Goal: Information Seeking & Learning: Check status

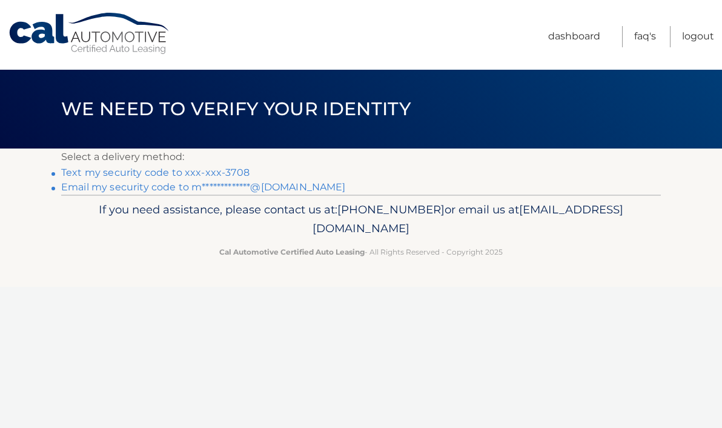
click at [255, 185] on link "**********" at bounding box center [203, 187] width 285 height 12
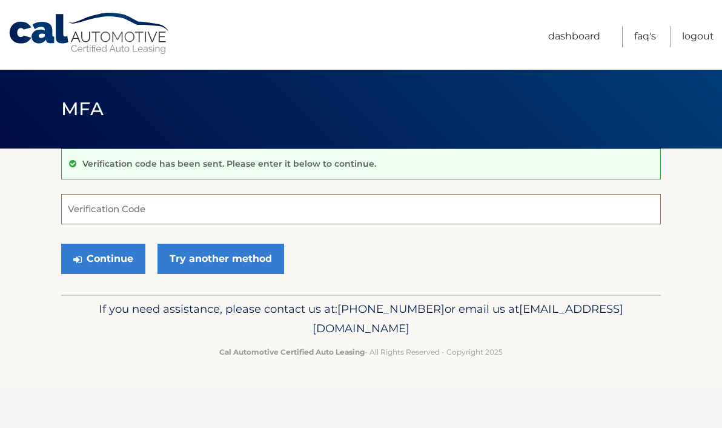
click at [456, 201] on input "Verification Code" at bounding box center [361, 209] width 600 height 30
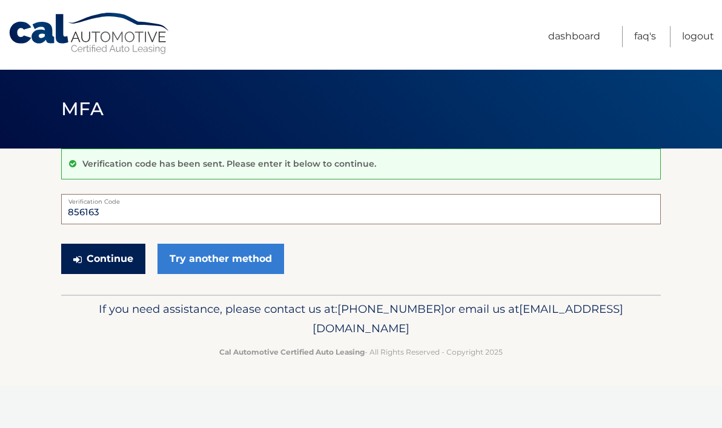
type input "856163"
click at [126, 259] on button "Continue" at bounding box center [103, 259] width 84 height 30
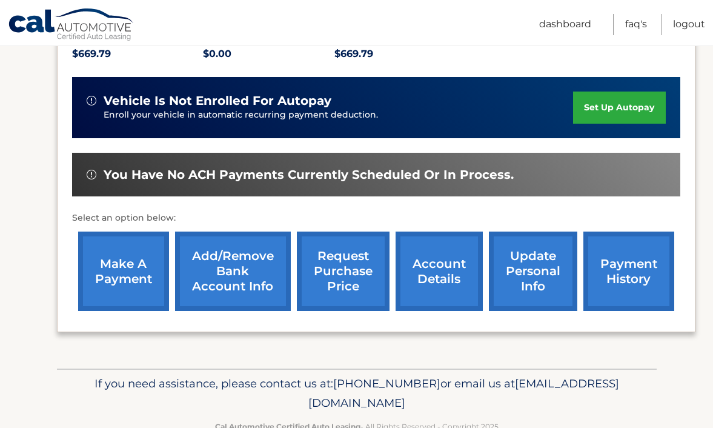
scroll to position [323, 0]
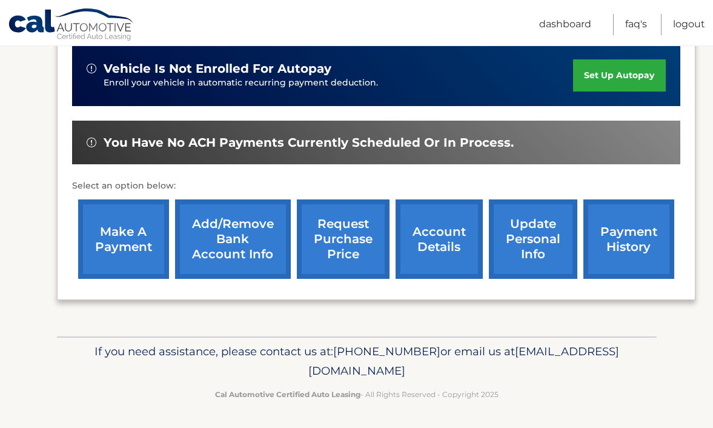
click at [646, 256] on link "payment history" at bounding box center [628, 238] width 91 height 79
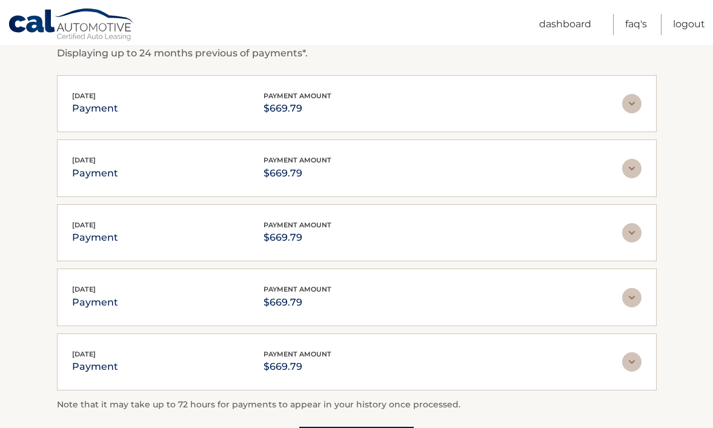
scroll to position [367, 0]
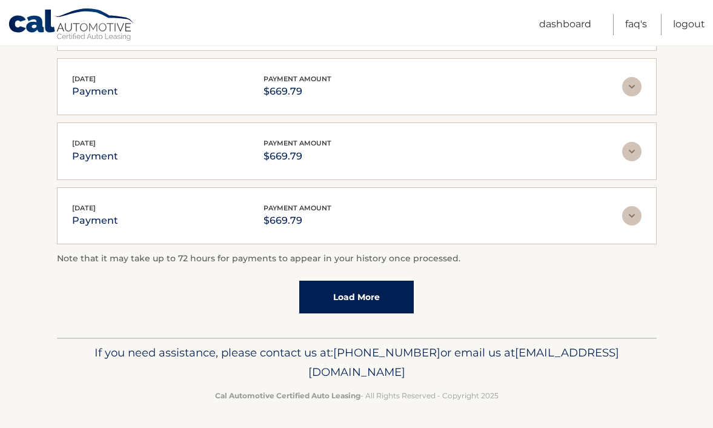
click at [371, 296] on link "Load More" at bounding box center [356, 297] width 115 height 33
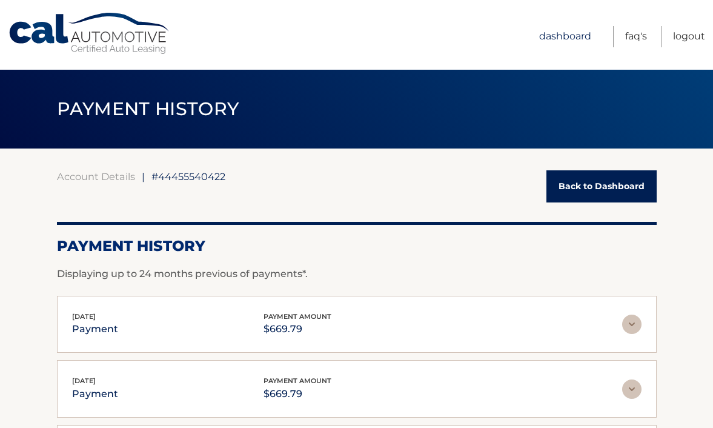
click at [557, 30] on link "Dashboard" at bounding box center [565, 36] width 52 height 21
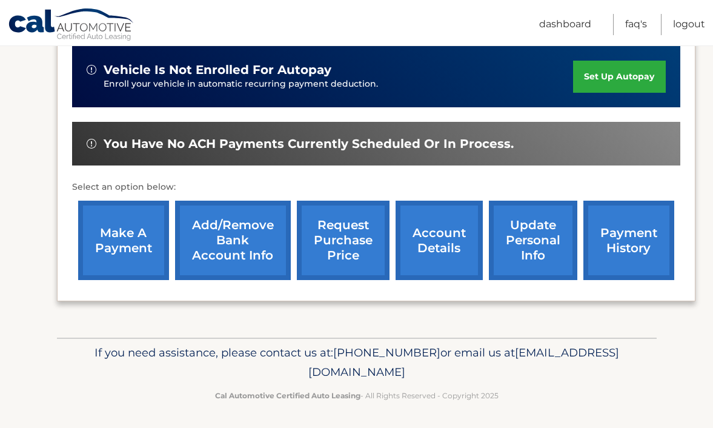
scroll to position [323, 0]
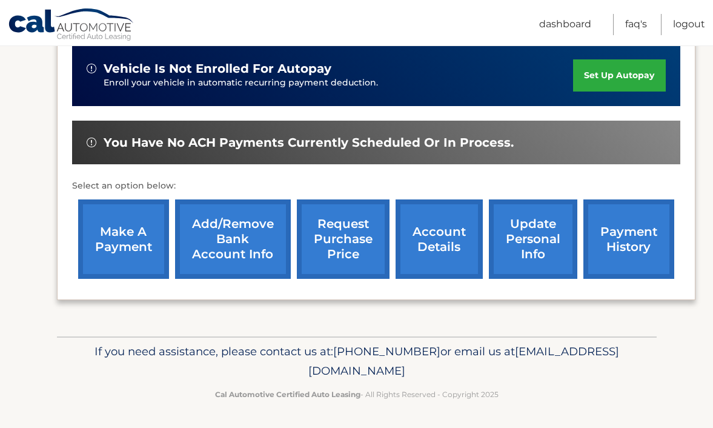
click at [435, 256] on link "account details" at bounding box center [439, 238] width 87 height 79
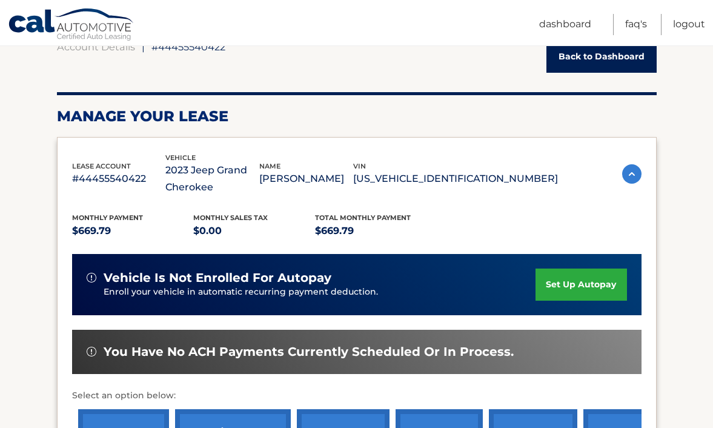
scroll to position [147, 0]
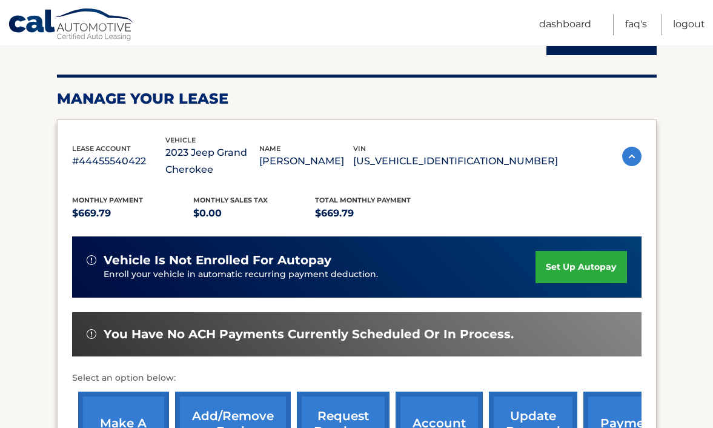
click at [627, 147] on img at bounding box center [631, 156] width 19 height 19
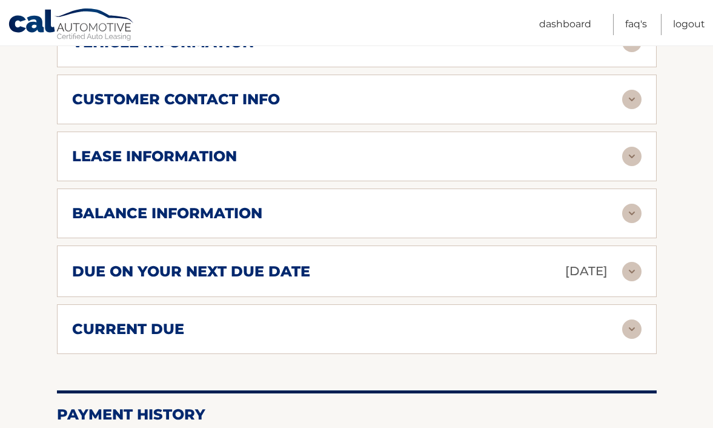
scroll to position [325, 0]
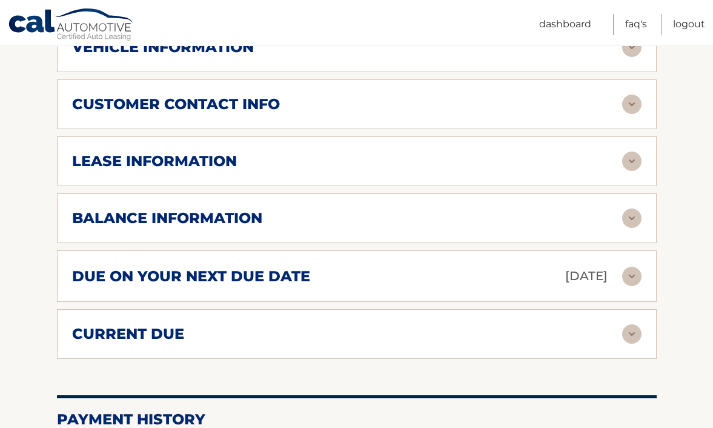
click at [497, 113] on div "customer contact info" at bounding box center [356, 104] width 569 height 19
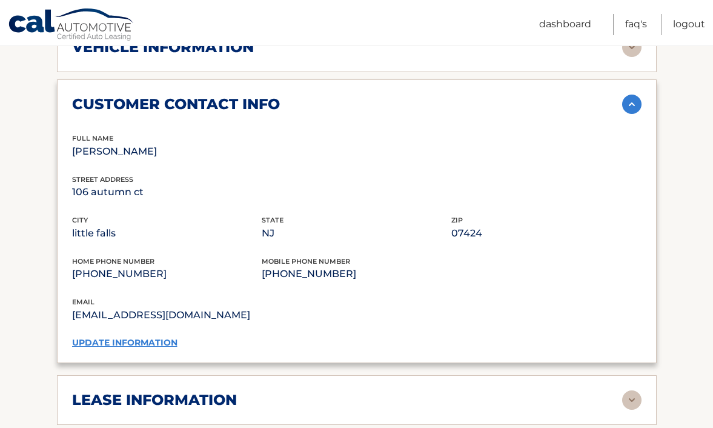
click at [497, 113] on div "customer contact info" at bounding box center [356, 104] width 569 height 19
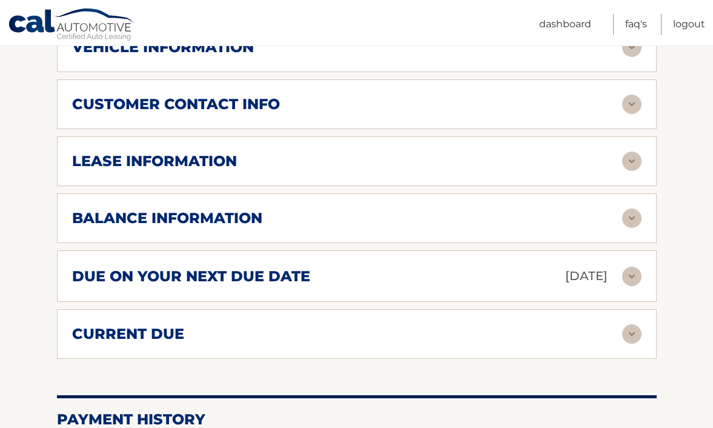
click at [439, 161] on div "lease information" at bounding box center [347, 161] width 550 height 18
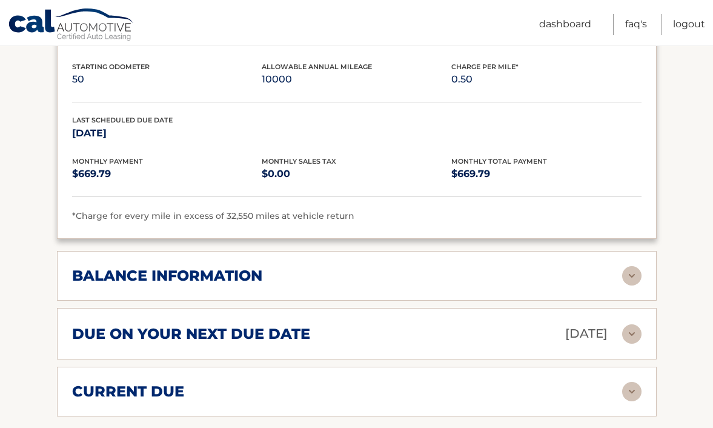
scroll to position [519, 0]
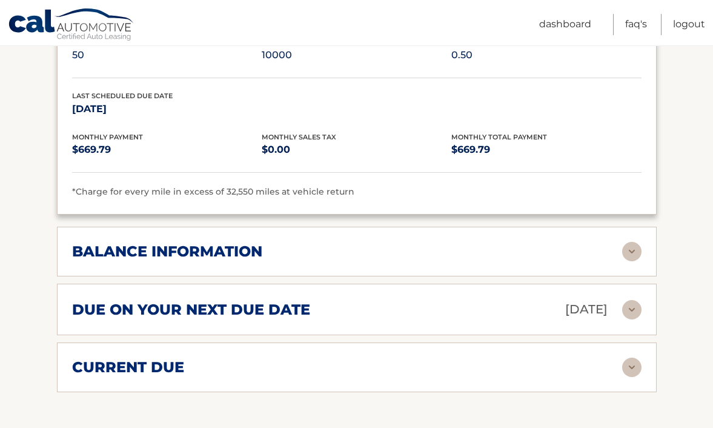
click at [629, 244] on img at bounding box center [631, 251] width 19 height 19
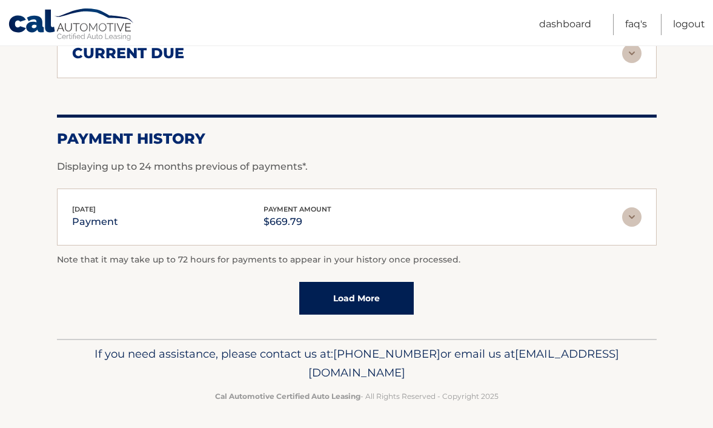
scroll to position [948, 0]
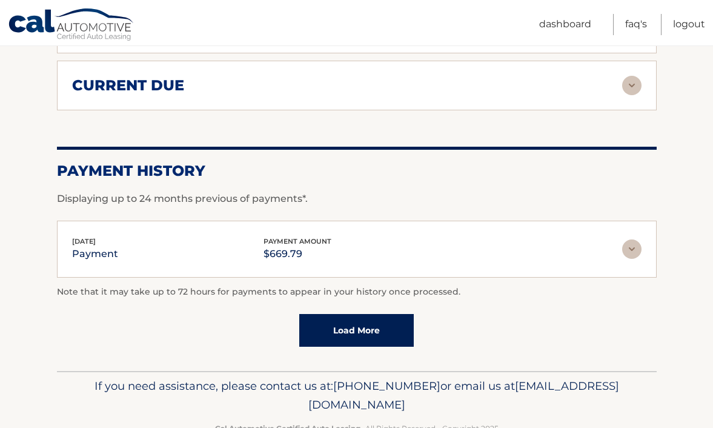
click at [636, 240] on img at bounding box center [631, 248] width 19 height 19
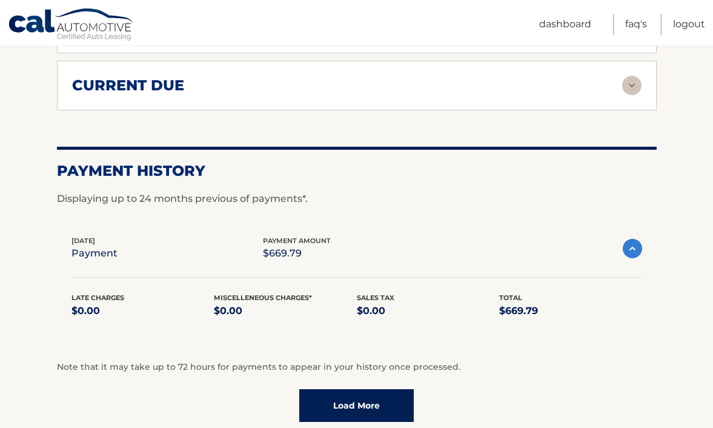
click at [635, 243] on img at bounding box center [632, 248] width 19 height 19
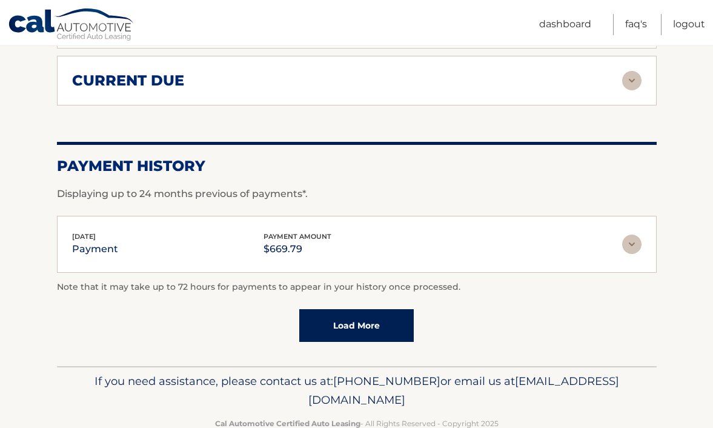
scroll to position [952, 0]
click at [382, 339] on link "Load More" at bounding box center [356, 326] width 115 height 33
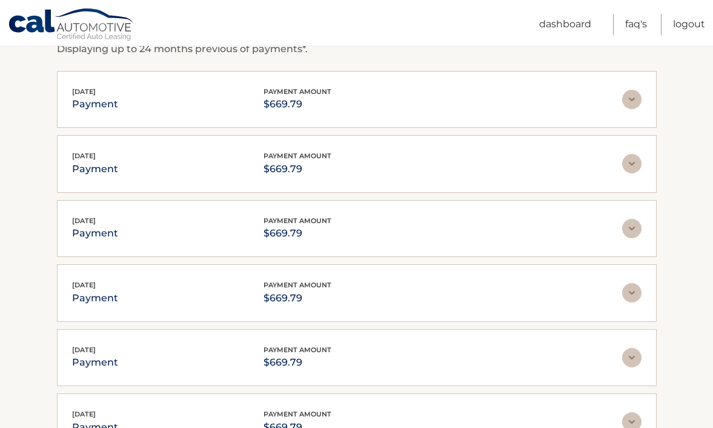
scroll to position [1121, 0]
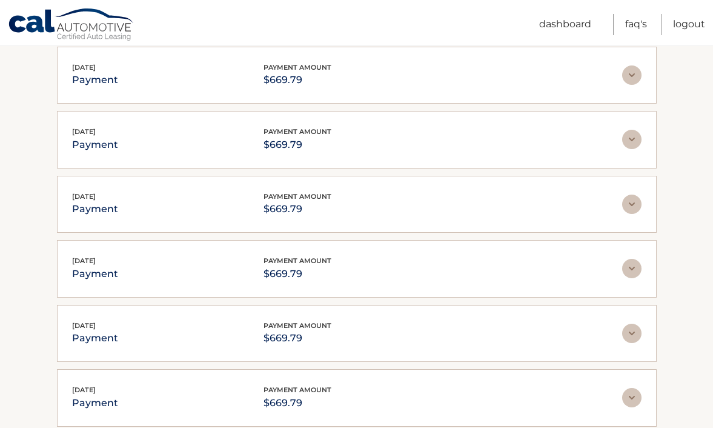
drag, startPoint x: 712, startPoint y: 299, endPoint x: 712, endPoint y: 334, distance: 35.7
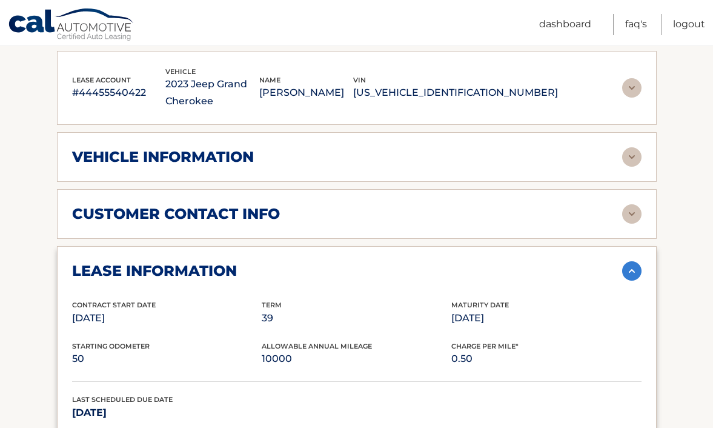
scroll to position [218, 0]
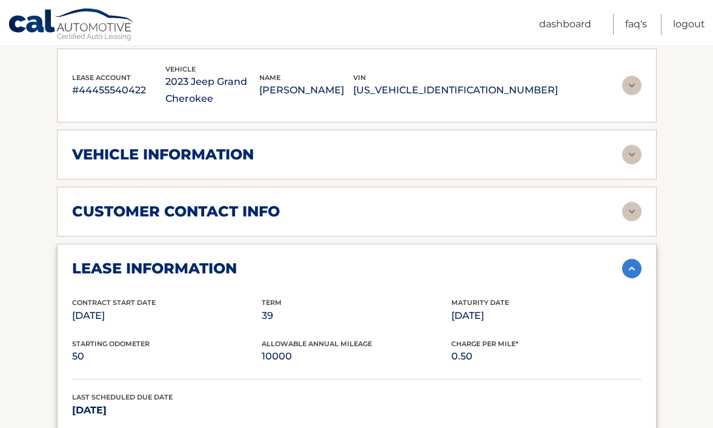
click at [640, 84] on img at bounding box center [631, 85] width 19 height 19
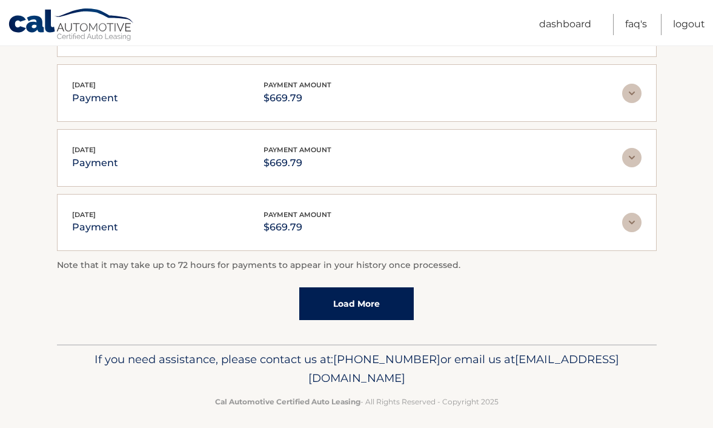
scroll to position [1604, 0]
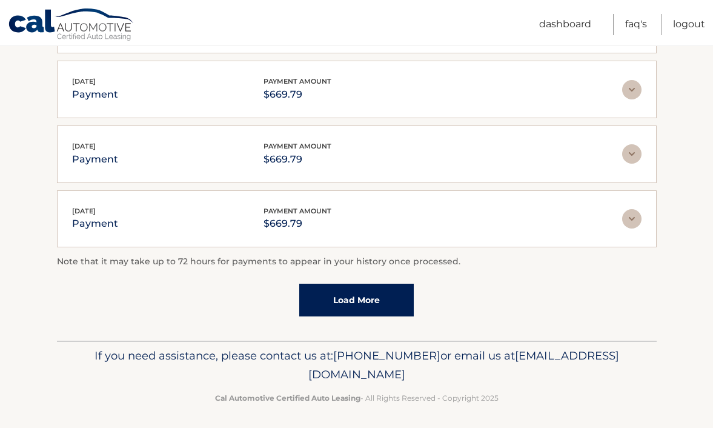
click at [402, 293] on link "Load More" at bounding box center [356, 300] width 115 height 33
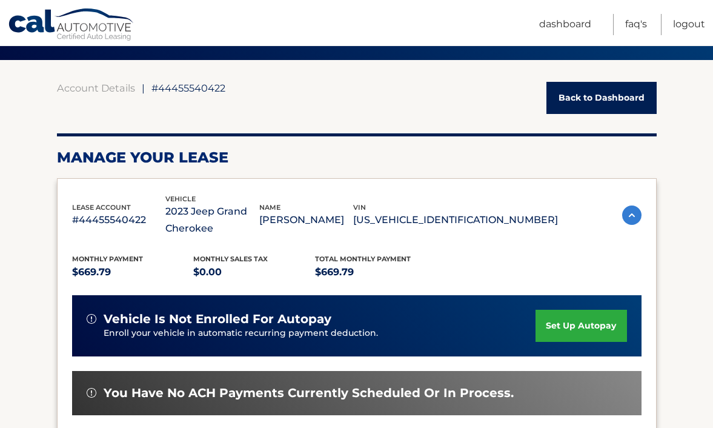
scroll to position [71, 0]
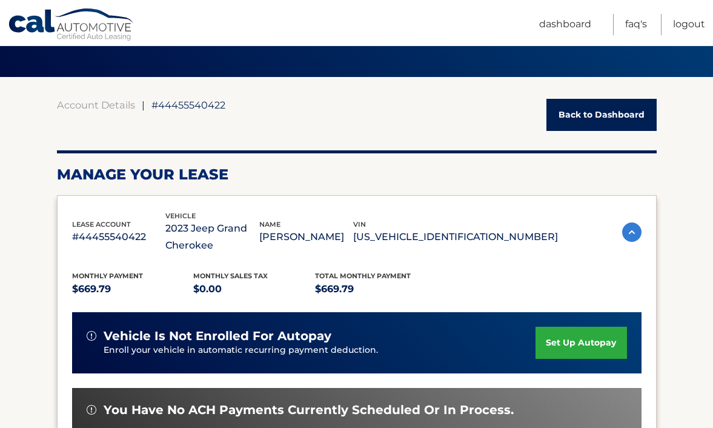
click at [601, 116] on link "Back to Dashboard" at bounding box center [601, 115] width 110 height 32
click at [50, 27] on link "Cal Automotive" at bounding box center [71, 25] width 127 height 35
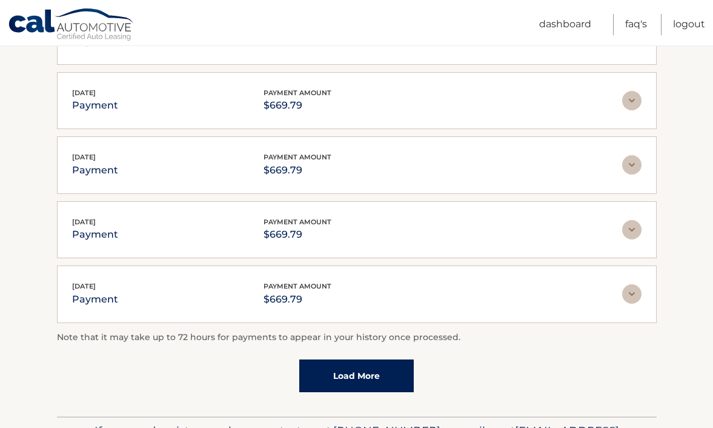
scroll to position [1854, 0]
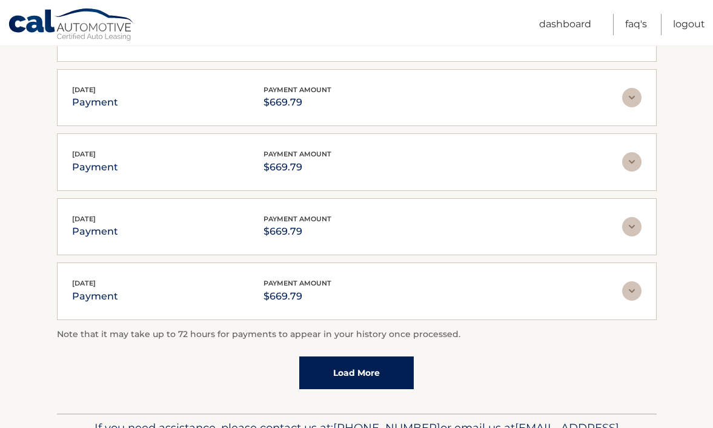
click at [631, 281] on img at bounding box center [631, 290] width 19 height 19
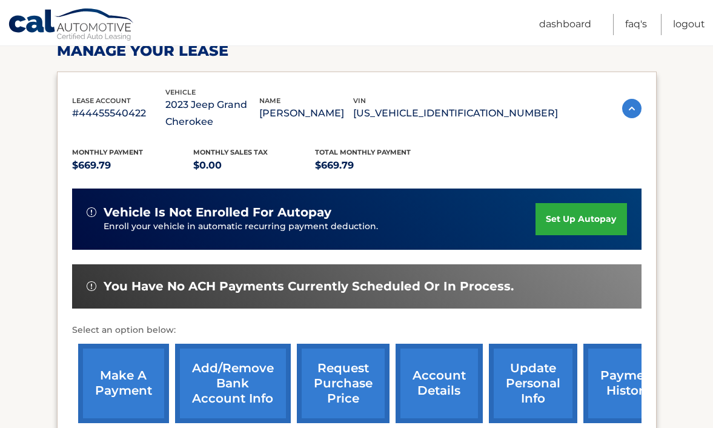
scroll to position [201, 0]
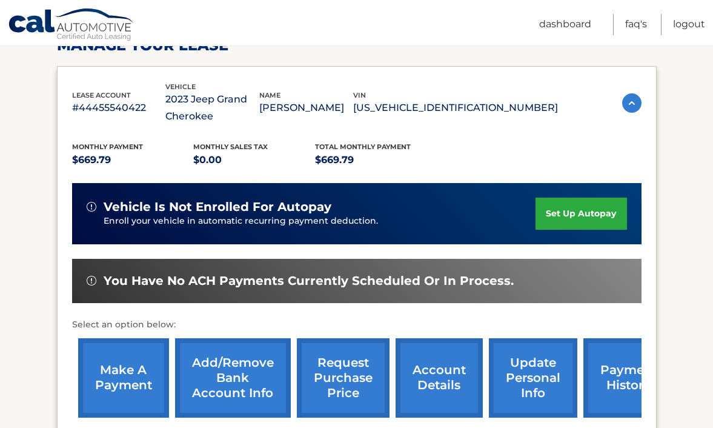
click at [636, 101] on img at bounding box center [631, 102] width 19 height 19
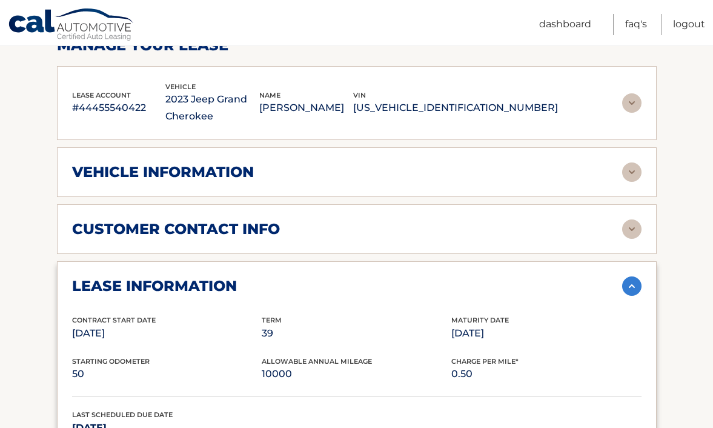
click at [624, 170] on img at bounding box center [631, 171] width 19 height 19
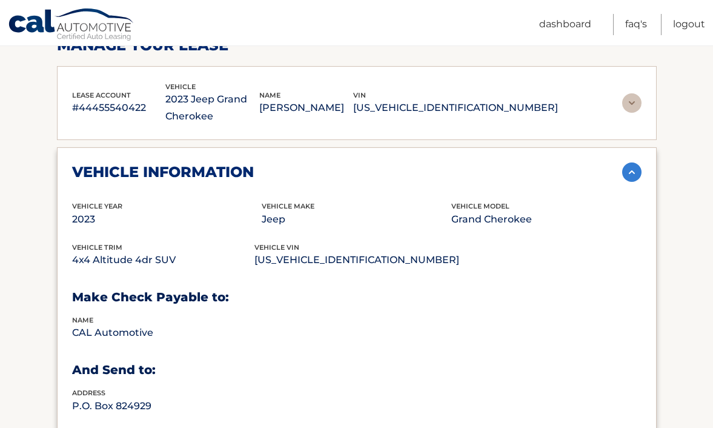
click at [634, 175] on img at bounding box center [631, 171] width 19 height 19
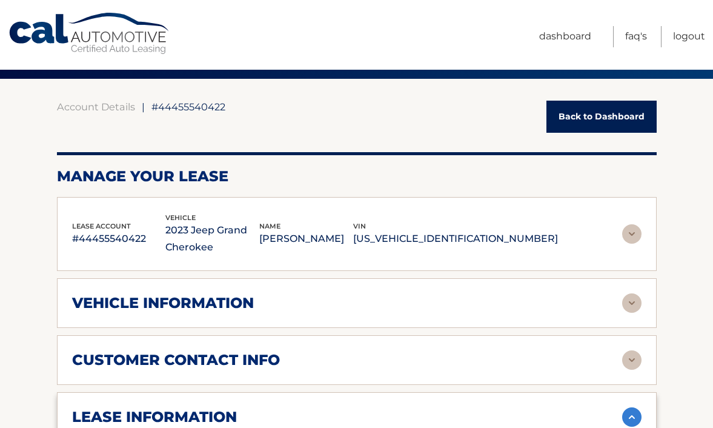
scroll to position [0, 0]
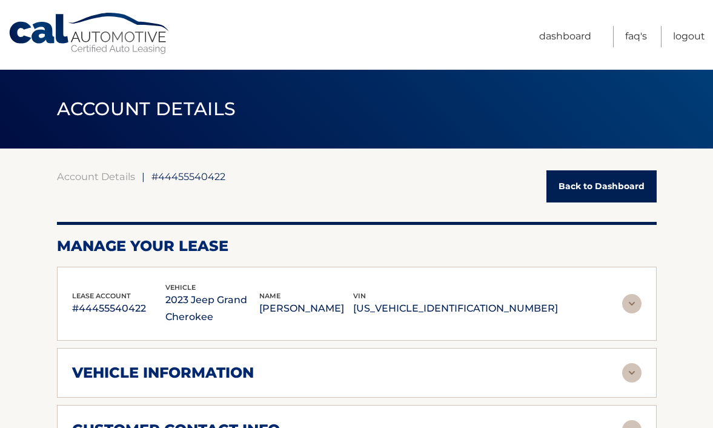
drag, startPoint x: 712, startPoint y: 22, endPoint x: 712, endPoint y: 8, distance: 13.9
click at [712, 8] on div "Cal Automotive Menu Dashboard FAQ's Logout" at bounding box center [356, 35] width 713 height 70
click at [602, 171] on link "Back to Dashboard" at bounding box center [601, 186] width 110 height 32
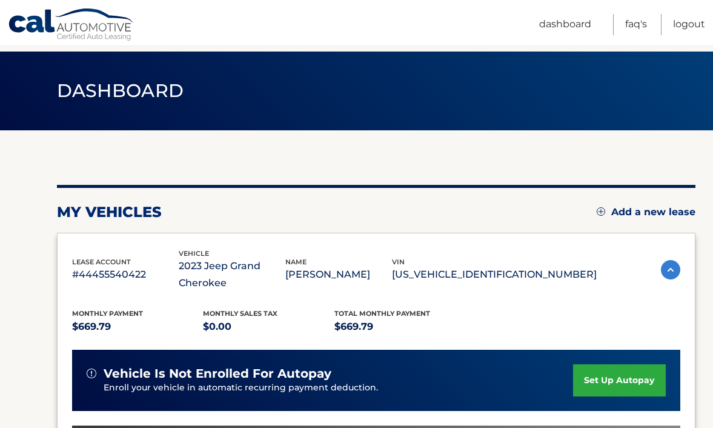
scroll to position [18, 0]
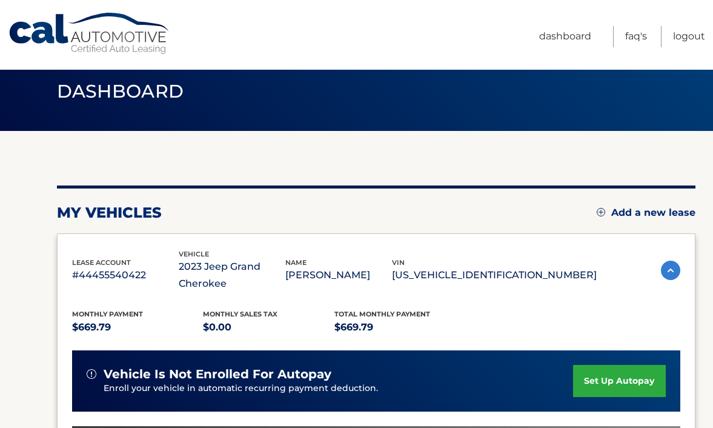
click at [95, 79] on h1 "Dashboard" at bounding box center [120, 92] width 154 height 32
click at [85, 100] on span "Dashboard" at bounding box center [120, 91] width 127 height 22
click at [75, 41] on link "Cal Automotive" at bounding box center [90, 33] width 164 height 43
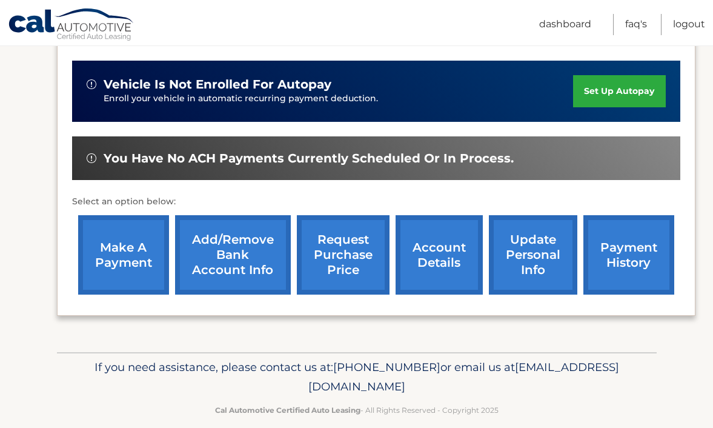
scroll to position [323, 0]
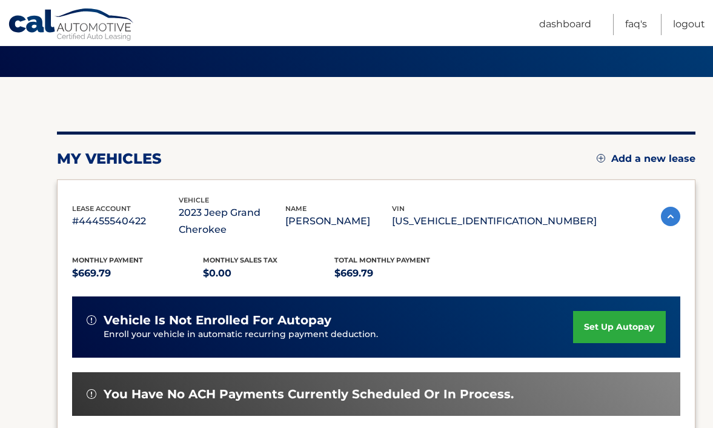
scroll to position [73, 0]
